Goal: Task Accomplishment & Management: Manage account settings

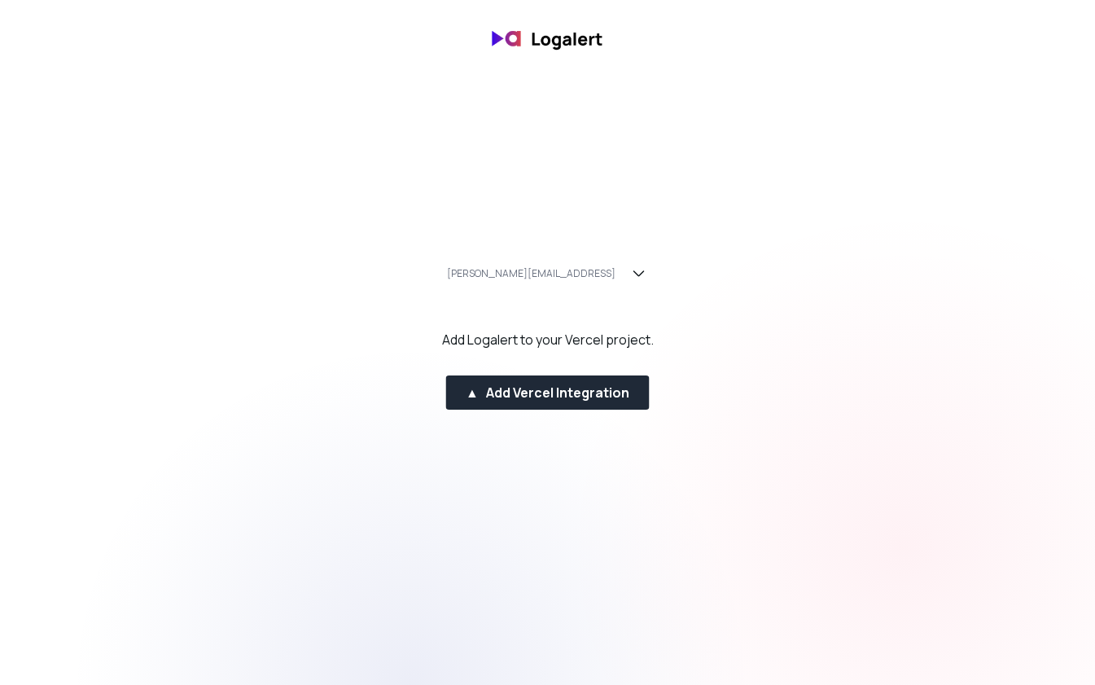
click at [517, 336] on div "Add Logalert to your Vercel project." at bounding box center [548, 340] width 212 height 20
click at [629, 271] on icon "button" at bounding box center [639, 274] width 20 height 20
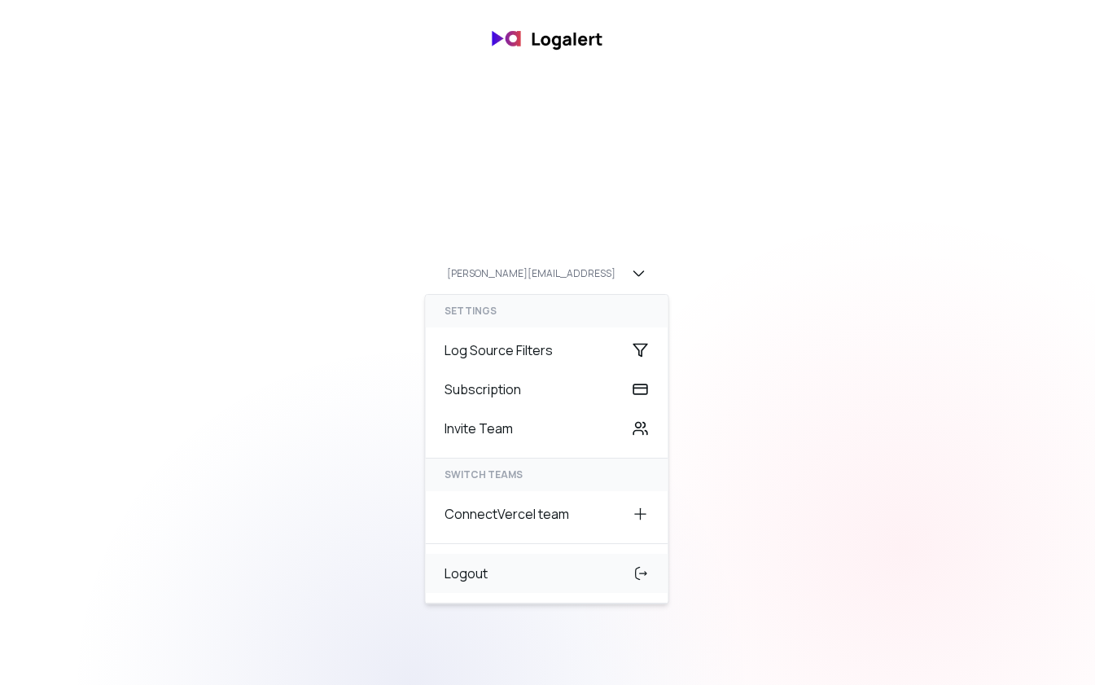
click at [484, 567] on div "Logout" at bounding box center [546, 573] width 243 height 39
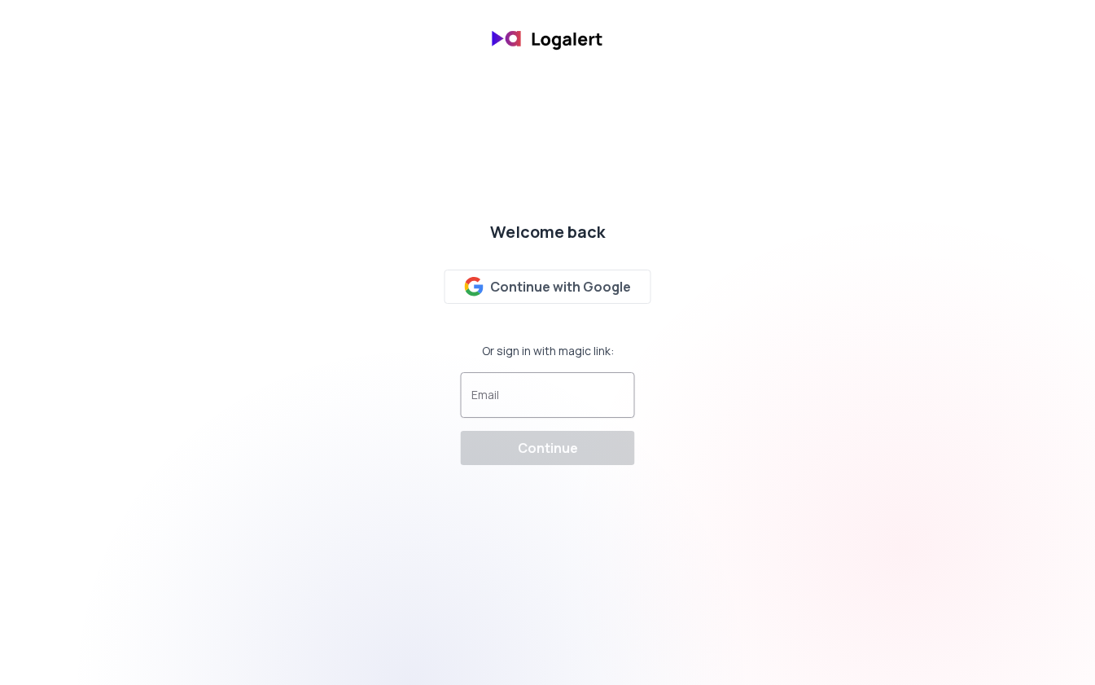
click at [527, 394] on input "Email" at bounding box center [548, 402] width 153 height 16
type input "e"
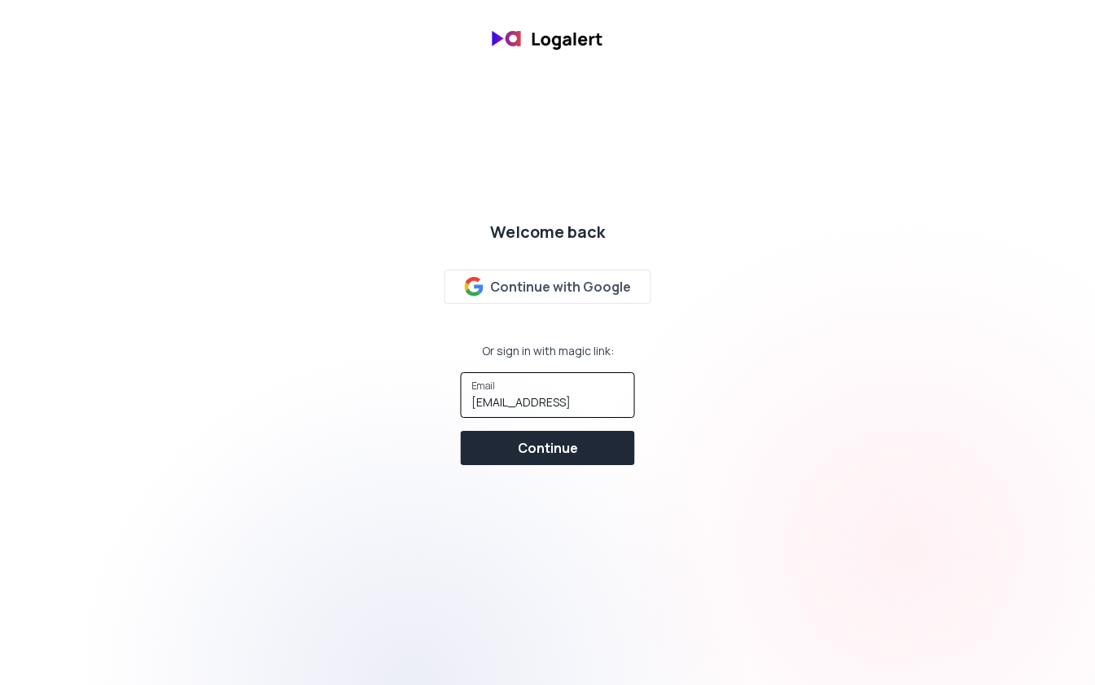
click at [496, 406] on input "team@aimabel.ai" at bounding box center [548, 402] width 153 height 16
type input "tech@aimabel.ai"
click at [518, 444] on div "Continue" at bounding box center [548, 448] width 60 height 20
